Goal: Task Accomplishment & Management: Manage account settings

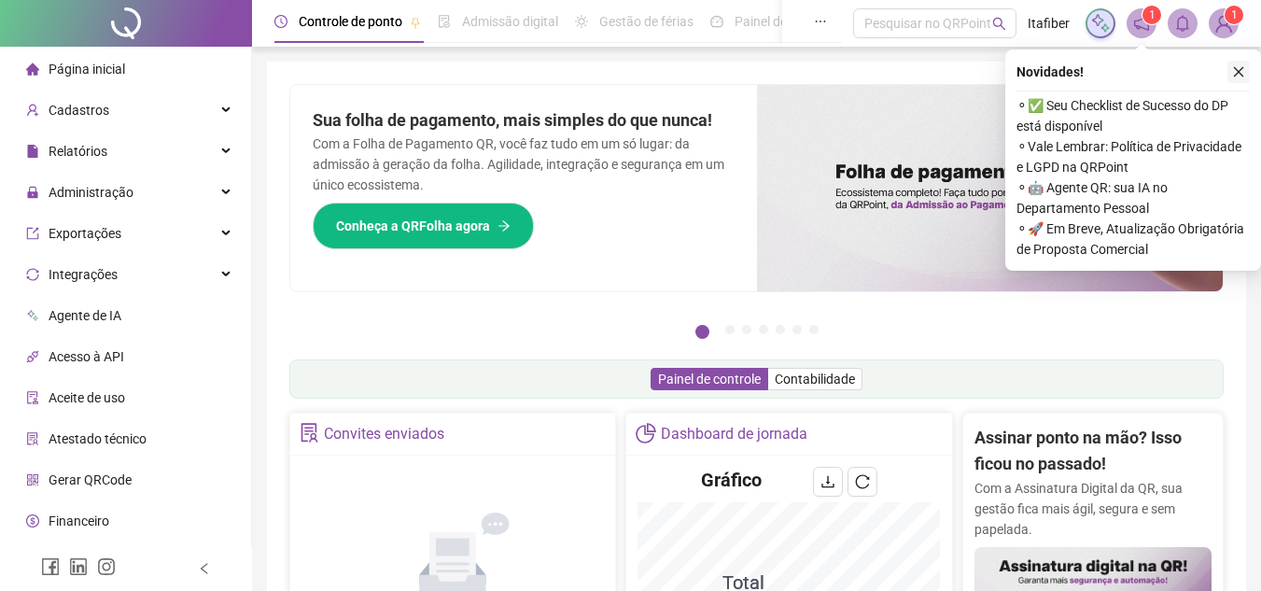
click at [1240, 75] on icon "close" at bounding box center [1238, 71] width 13 height 13
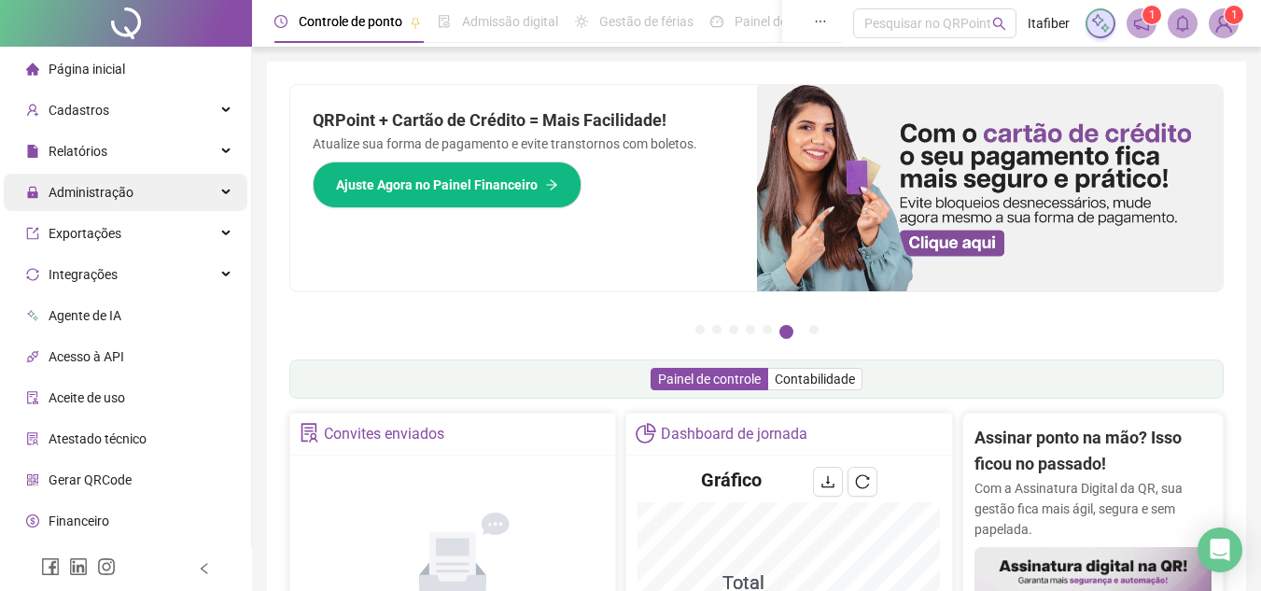
click at [108, 195] on span "Administração" at bounding box center [91, 192] width 85 height 15
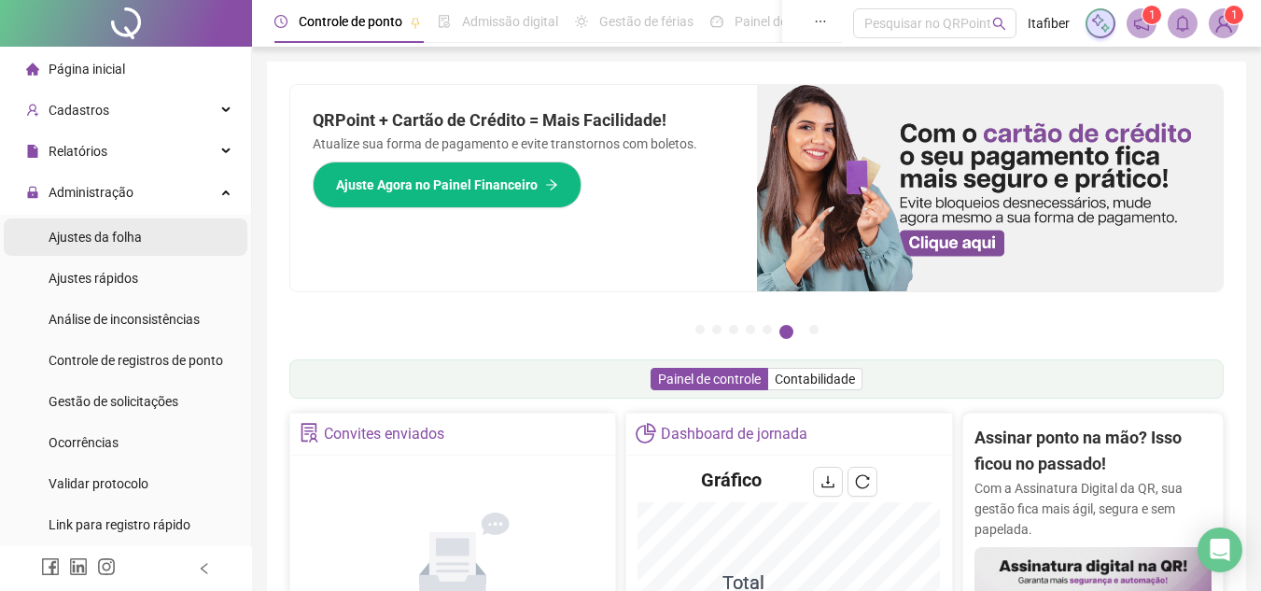
click at [116, 239] on span "Ajustes da folha" at bounding box center [95, 237] width 93 height 15
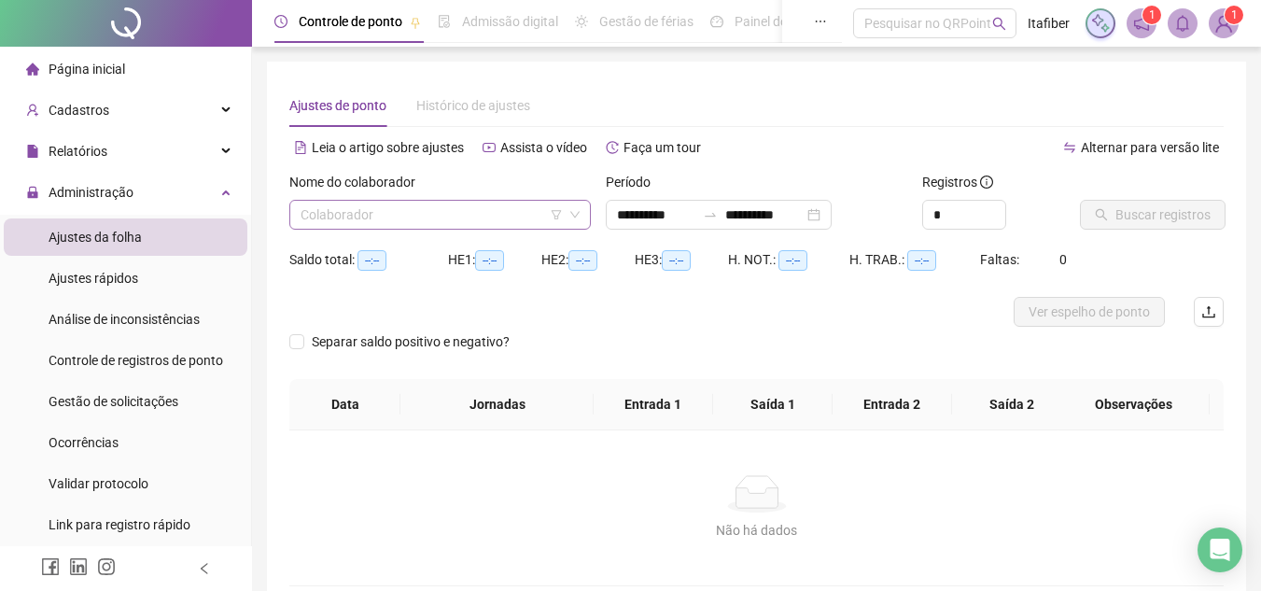
click at [382, 215] on input "search" at bounding box center [431, 215] width 262 height 28
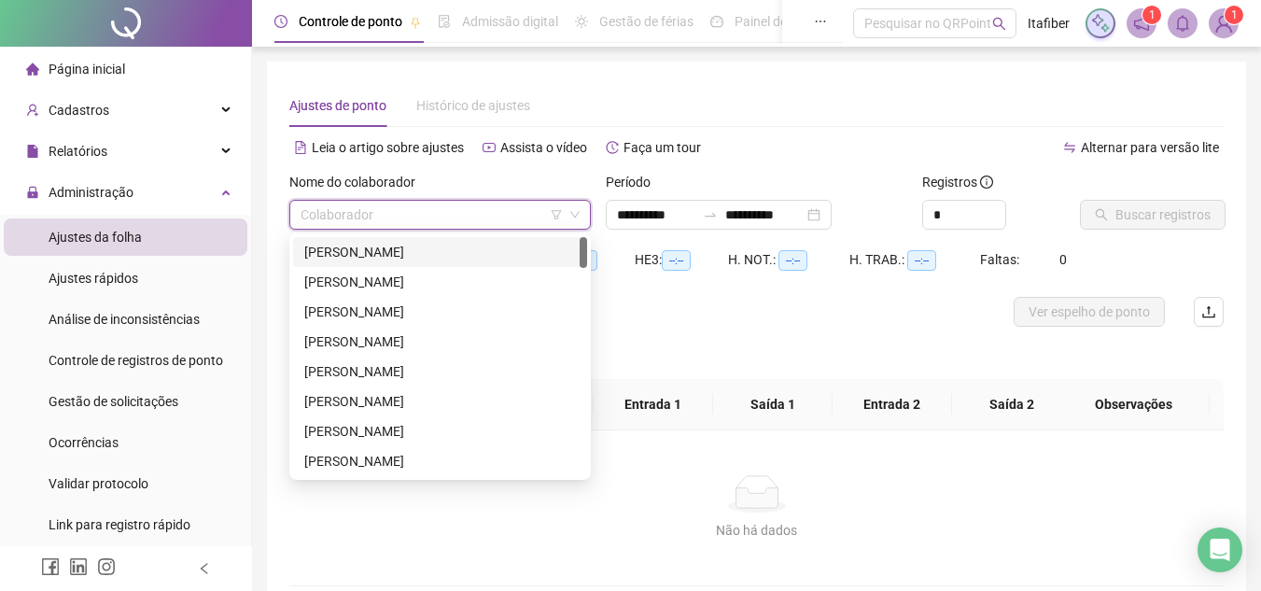
click at [389, 255] on div "ALBERT BELO DA SILVA" at bounding box center [440, 252] width 272 height 21
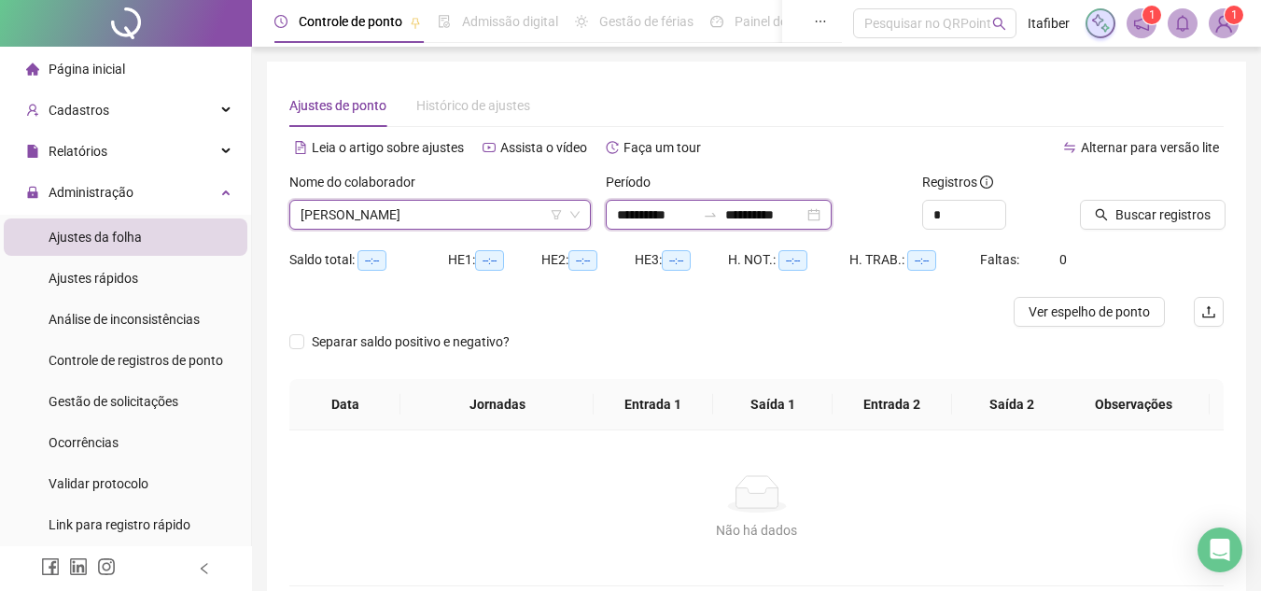
click at [660, 222] on input "**********" at bounding box center [656, 214] width 78 height 21
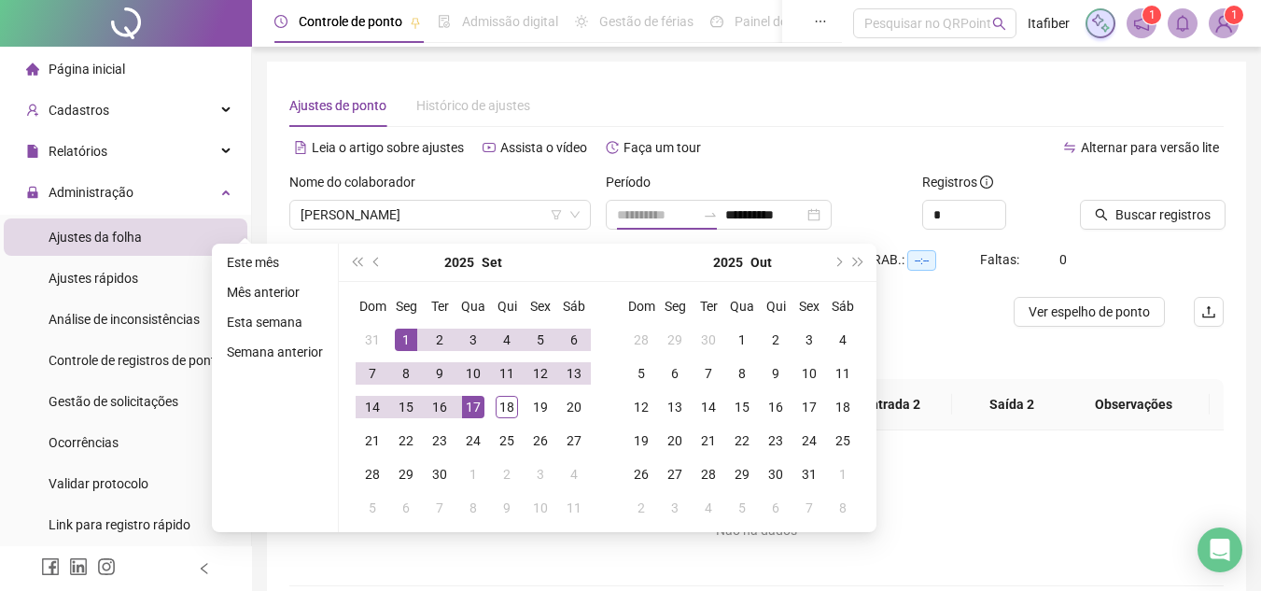
click at [396, 330] on div "1" at bounding box center [406, 339] width 22 height 22
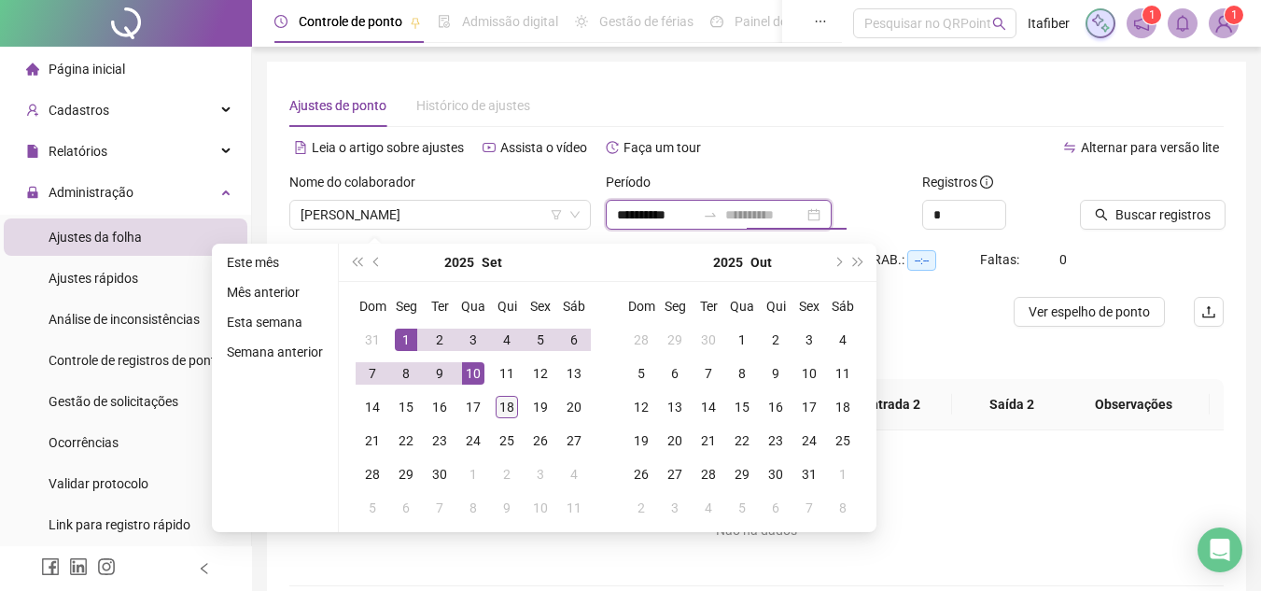
type input "**********"
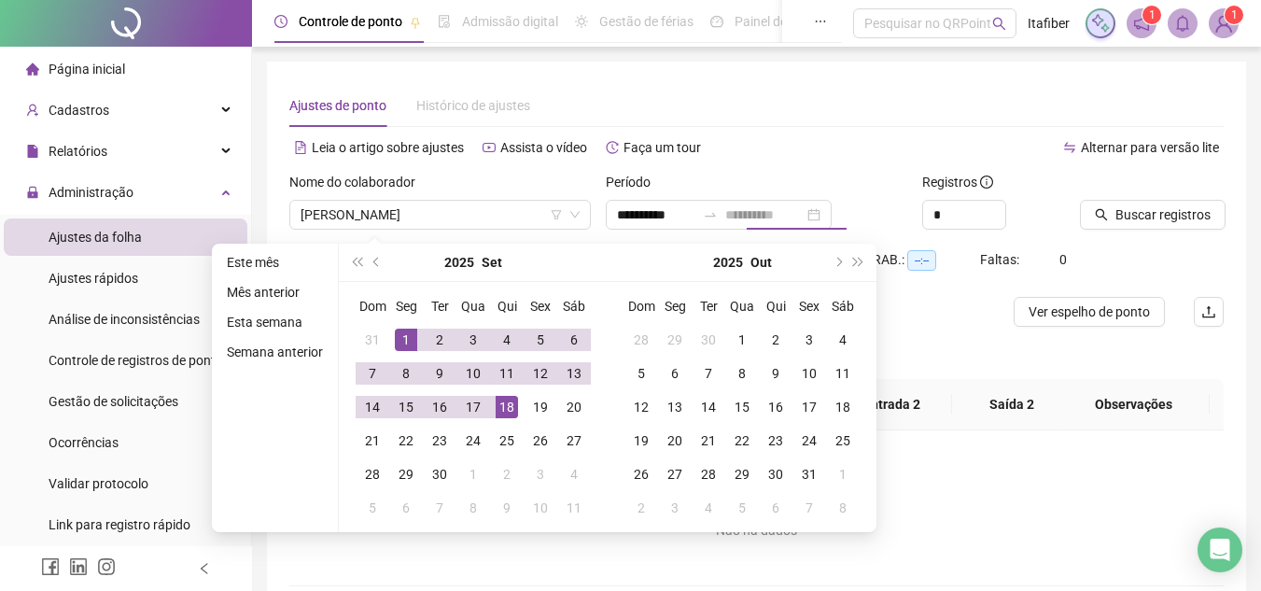
click at [506, 409] on div "18" at bounding box center [506, 407] width 22 height 22
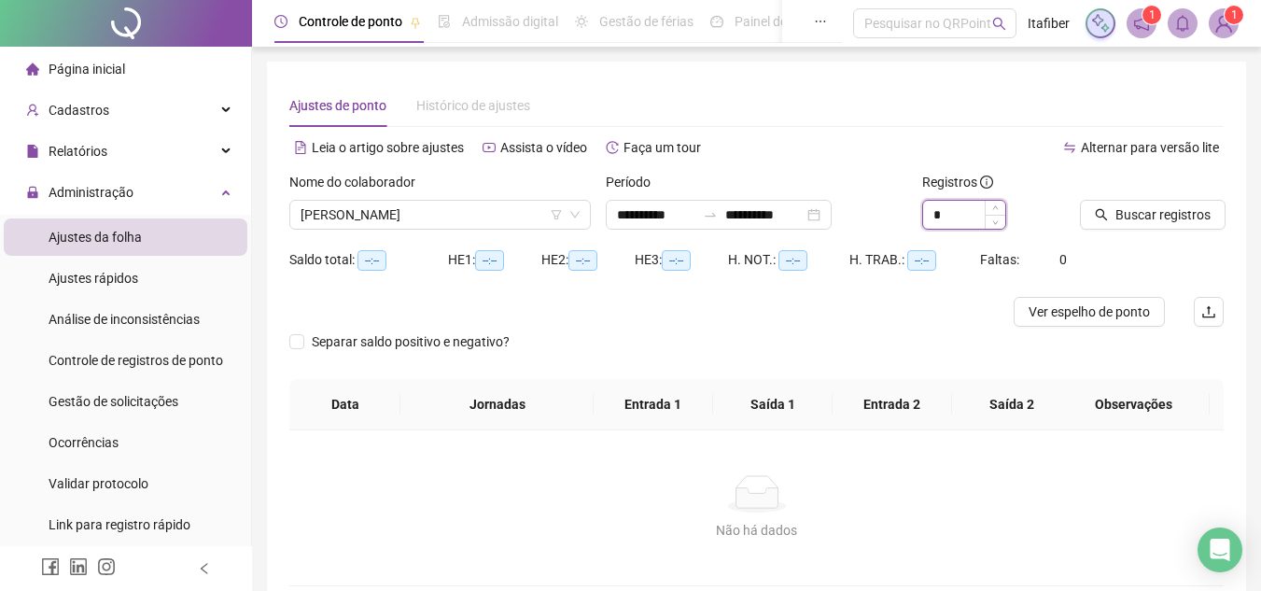
click at [973, 220] on input "*" at bounding box center [964, 215] width 82 height 28
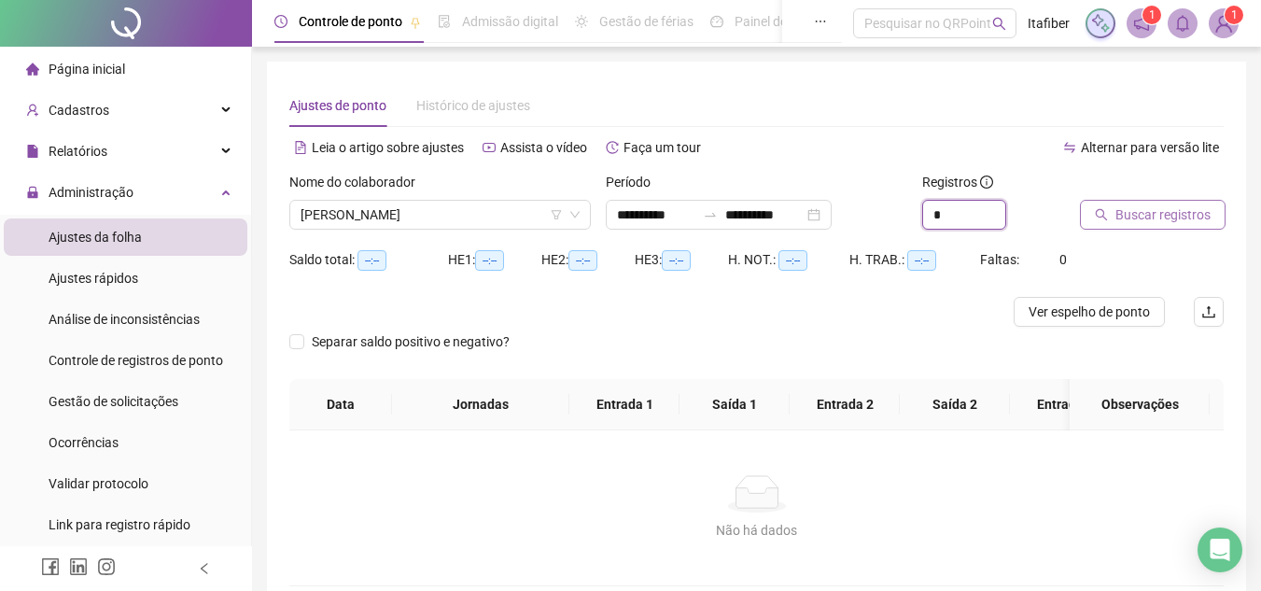
type input "*"
click at [1141, 218] on span "Buscar registros" at bounding box center [1162, 214] width 95 height 21
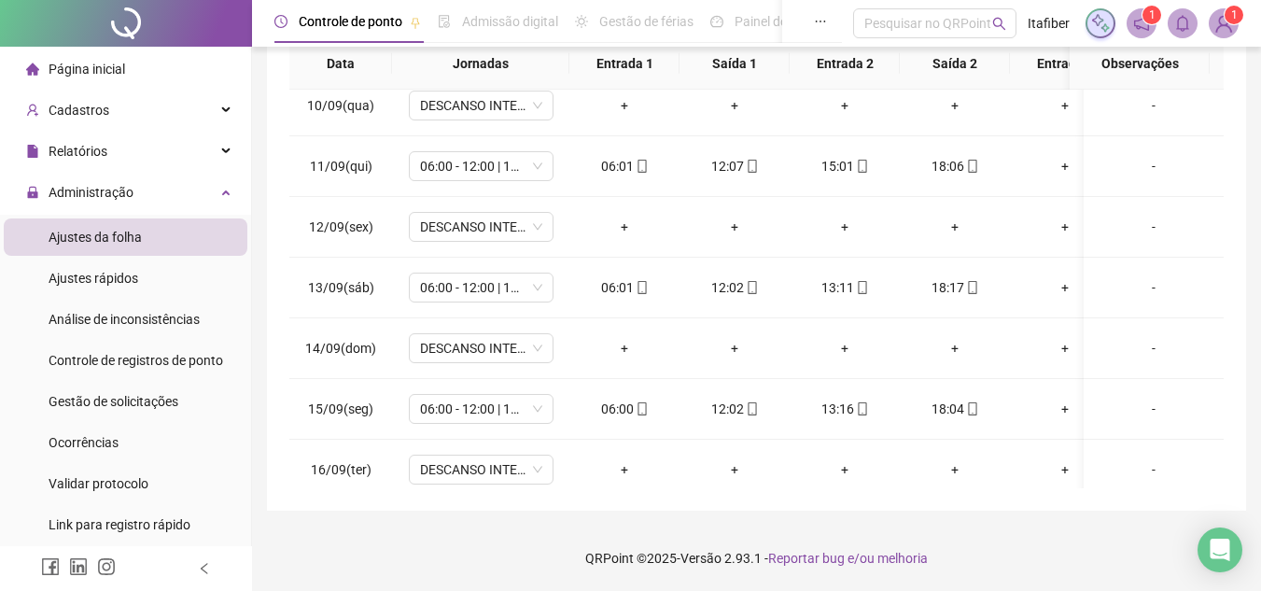
scroll to position [707, 0]
